Goal: Find specific page/section: Find specific page/section

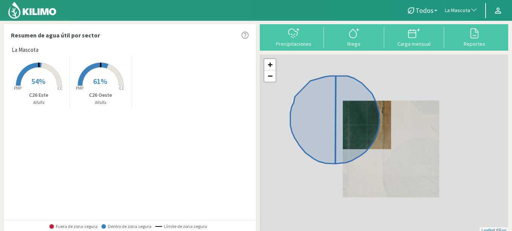
click at [458, 11] on span "La Mascota" at bounding box center [457, 11] width 25 height 8
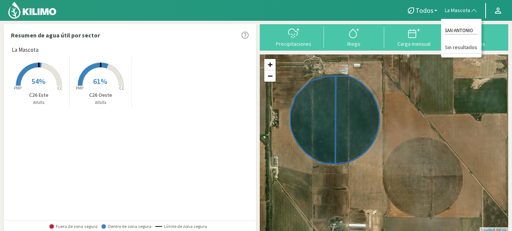
type input "SAN ANTONIO"
click at [51, 12] on img at bounding box center [32, 10] width 49 height 18
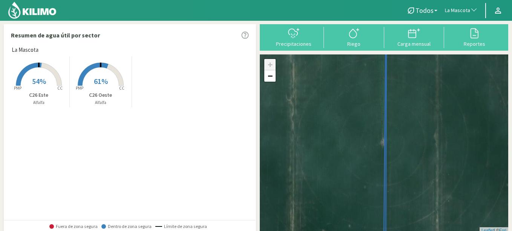
click at [468, 14] on span "La Mascota" at bounding box center [457, 11] width 25 height 8
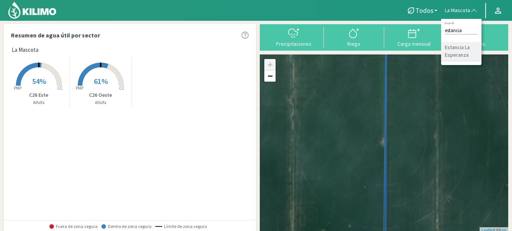
type input "estancia"
click at [459, 48] on li "Estancia La Esperanza" at bounding box center [461, 51] width 40 height 19
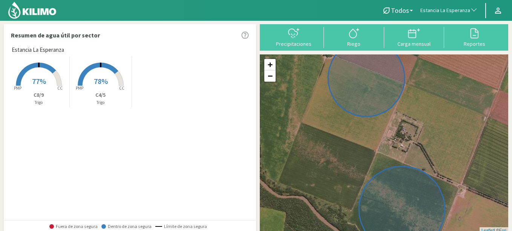
click at [47, 83] on rect at bounding box center [39, 86] width 60 height 60
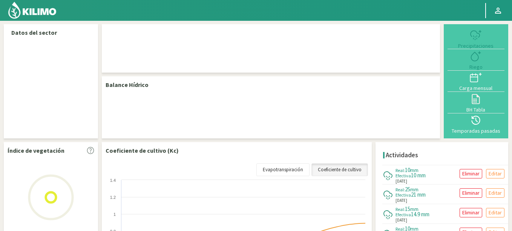
select select "95: Object"
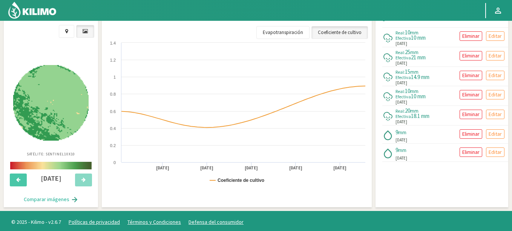
scroll to position [295, 0]
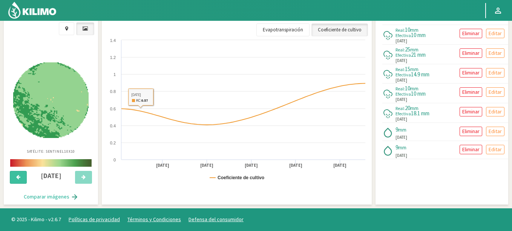
click at [15, 175] on button at bounding box center [18, 177] width 17 height 13
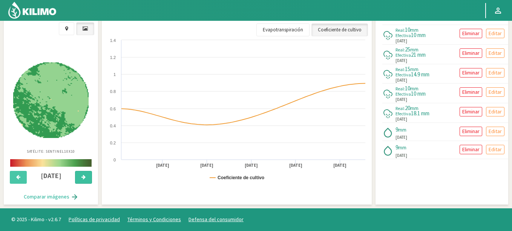
click at [83, 175] on icon at bounding box center [84, 176] width 4 height 5
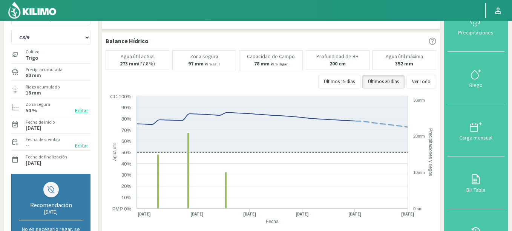
scroll to position [0, 0]
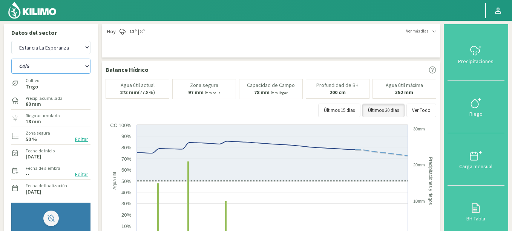
click at [11, 58] on select "C4/5 C8/9" at bounding box center [50, 65] width 79 height 15
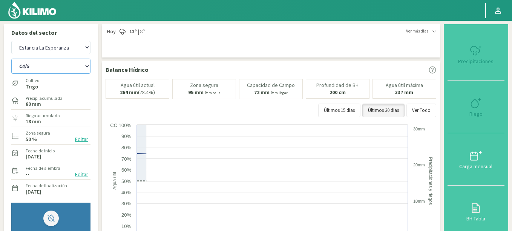
select select "1: Object"
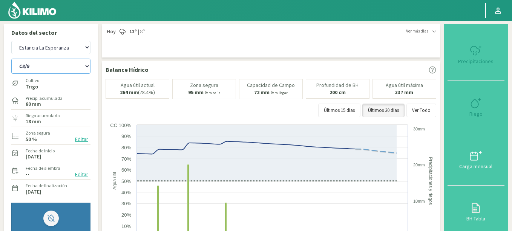
select select "373: Object"
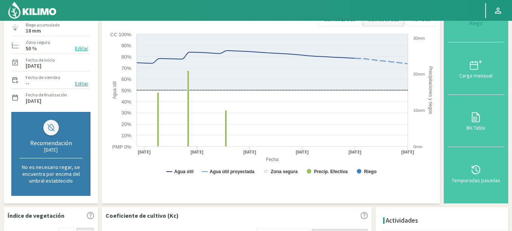
select select "2: Object"
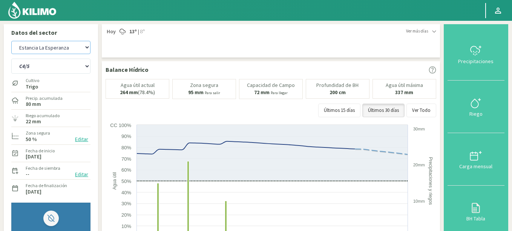
click at [43, 49] on select "Agr. Cardonal Agr. El [PERSON_NAME] [PERSON_NAME] [GEOGRAPHIC_DATA] - IC Agríco…" at bounding box center [50, 47] width 79 height 13
click at [66, 57] on div "C4/5 C8/9" at bounding box center [50, 65] width 79 height 19
click at [11, 41] on select "Agr. Cardonal Agr. El [PERSON_NAME] [PERSON_NAME] [GEOGRAPHIC_DATA] - IC Agríco…" at bounding box center [50, 47] width 79 height 13
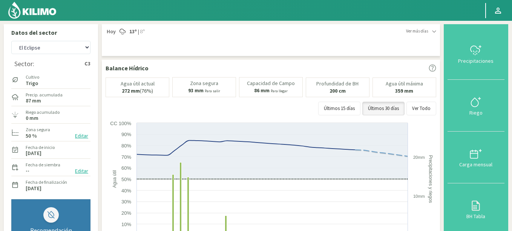
click at [53, 55] on div "Agr. Cardonal Agr. El [PERSON_NAME] [PERSON_NAME] [GEOGRAPHIC_DATA] - IC Agríco…" at bounding box center [50, 47] width 79 height 17
click at [11, 41] on select "Agr. Cardonal Agr. El [PERSON_NAME] [PERSON_NAME] [GEOGRAPHIC_DATA] - IC Agríco…" at bounding box center [50, 47] width 79 height 13
select select "952: Object"
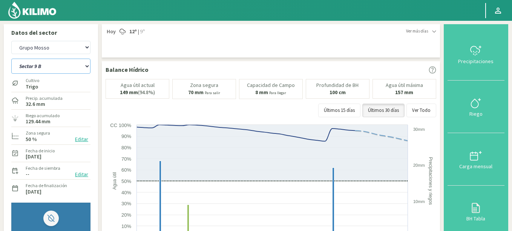
click at [11, 58] on select "Sector 10 Sector 9 B" at bounding box center [50, 65] width 79 height 15
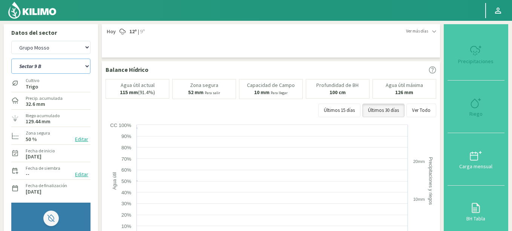
select select "0: Object"
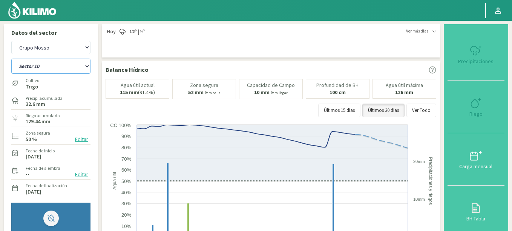
select select "1230: Object"
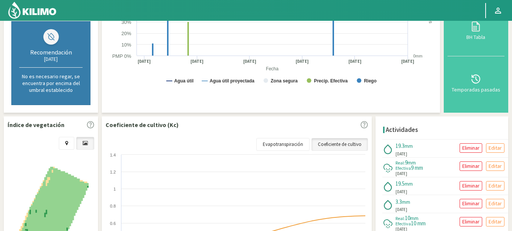
select select "3: Object"
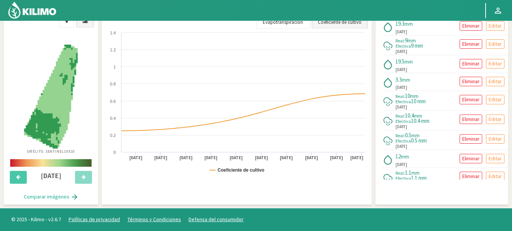
scroll to position [31, 0]
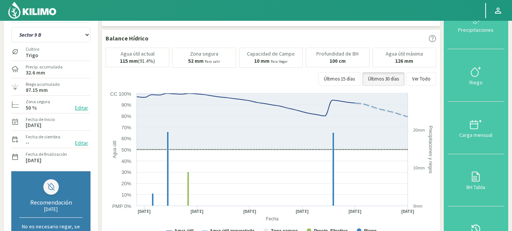
click at [39, 12] on img at bounding box center [32, 10] width 49 height 18
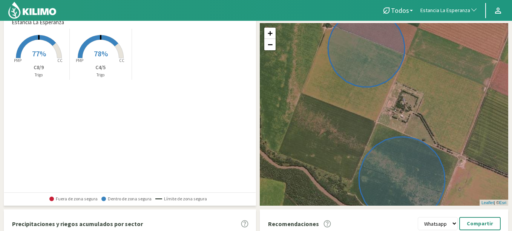
click at [440, 8] on span "Estancia La Esperanza" at bounding box center [446, 11] width 50 height 8
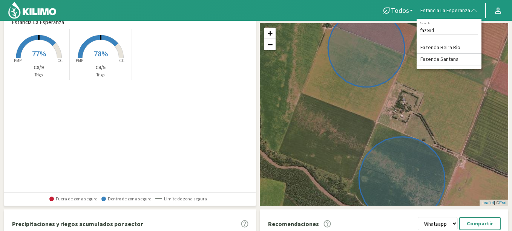
type input "fazend"
drag, startPoint x: 442, startPoint y: 30, endPoint x: 336, endPoint y: 23, distance: 106.2
click at [336, 23] on div "Todos Todos [PERSON_NAME] Estancia La [PERSON_NAME] fazend Search Fazenda Beira…" at bounding box center [256, 196] width 512 height 455
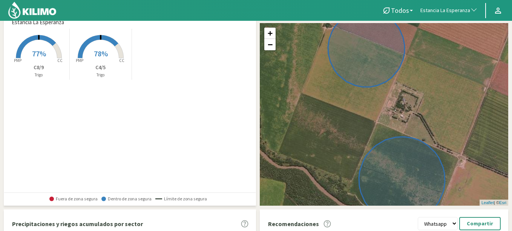
click at [460, 15] on button "Estancia La Esperanza" at bounding box center [449, 10] width 65 height 17
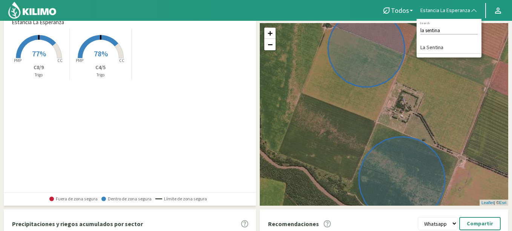
type input "la sentina"
click at [437, 52] on li "La Sentina" at bounding box center [449, 48] width 65 height 12
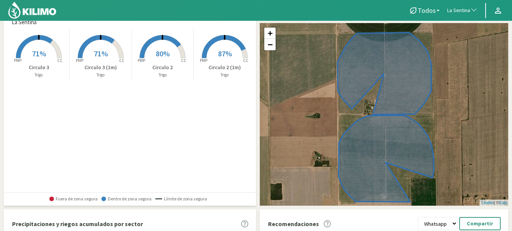
click at [28, 55] on rect at bounding box center [39, 59] width 60 height 60
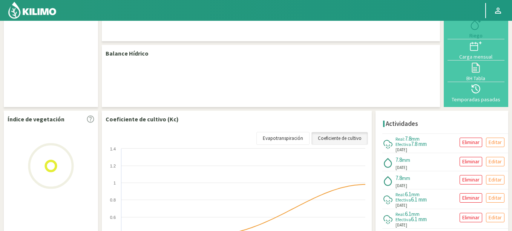
select select "187: Object"
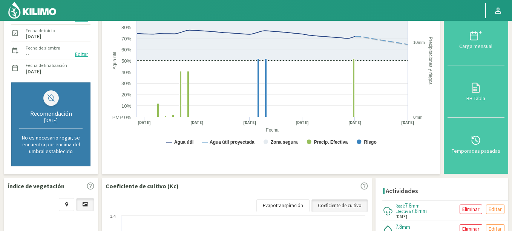
scroll to position [24, 0]
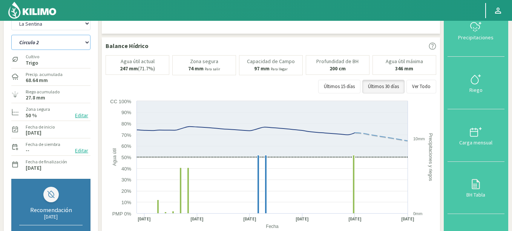
click at [11, 35] on select "Circulo 2 Circulo 2 (1m) Circulo 3 Circulo 3 (1m)" at bounding box center [50, 42] width 79 height 15
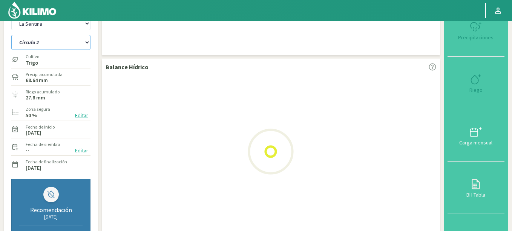
select select "2: Object"
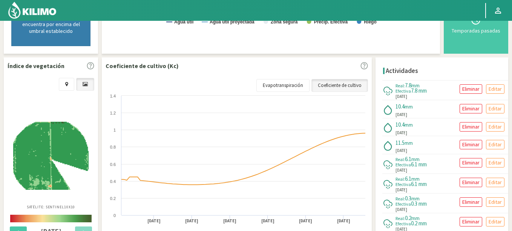
select select "465: Object"
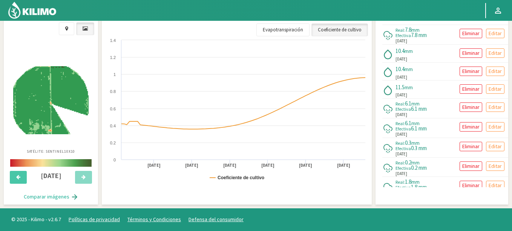
select select "4: Object"
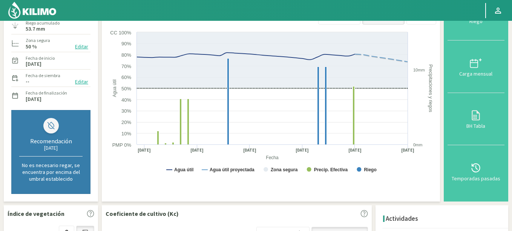
scroll to position [24, 0]
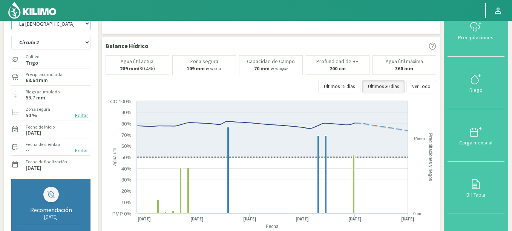
click at [11, 17] on select "Agr. Cardonal Agr. El [PERSON_NAME] [PERSON_NAME] [GEOGRAPHIC_DATA] - IC Agríco…" at bounding box center [50, 23] width 79 height 13
select select "753: Object"
select select "8: Object"
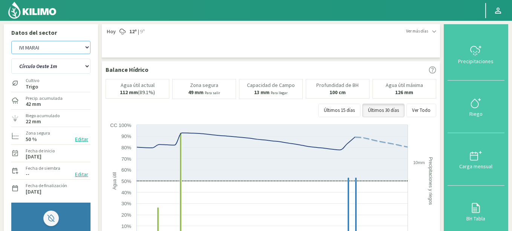
click at [11, 41] on select "Agr. Cardonal Agr. El [PERSON_NAME] [PERSON_NAME] [GEOGRAPHIC_DATA] - IC Agríco…" at bounding box center [50, 47] width 79 height 13
select select "963: Object"
select select "10: Object"
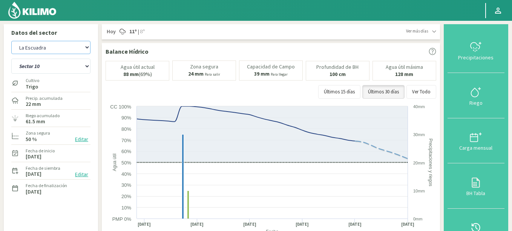
click at [11, 41] on select "Agr. Cardonal Agr. El [PERSON_NAME] [PERSON_NAME] [GEOGRAPHIC_DATA] - IC Agríco…" at bounding box center [50, 47] width 79 height 13
select select "1260: Object"
select select "22: Object"
